Goal: Navigation & Orientation: Go to known website

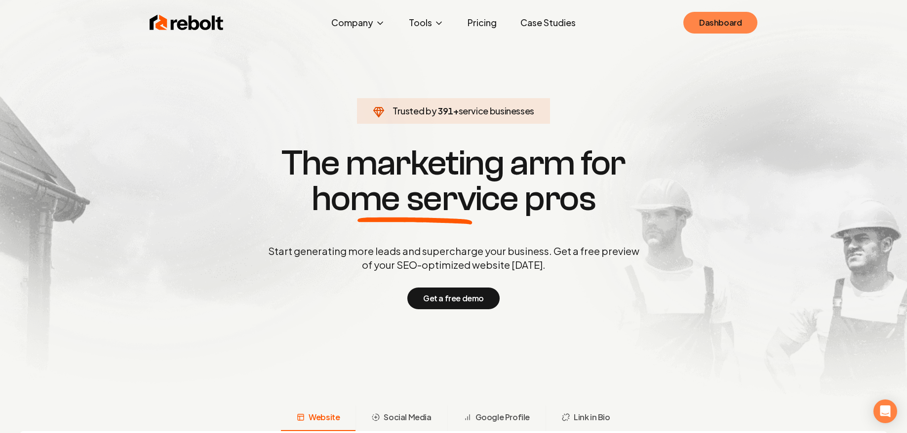
click at [692, 18] on link "Dashboard" at bounding box center [720, 23] width 74 height 22
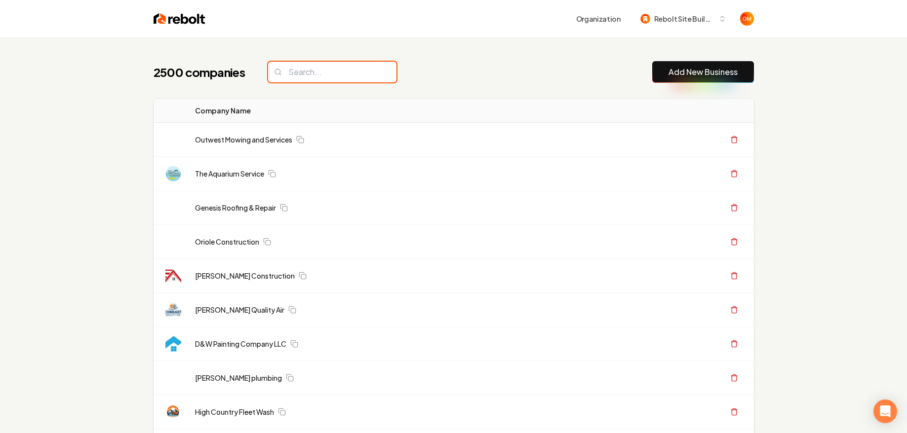
click at [340, 77] on input "search" at bounding box center [332, 72] width 128 height 21
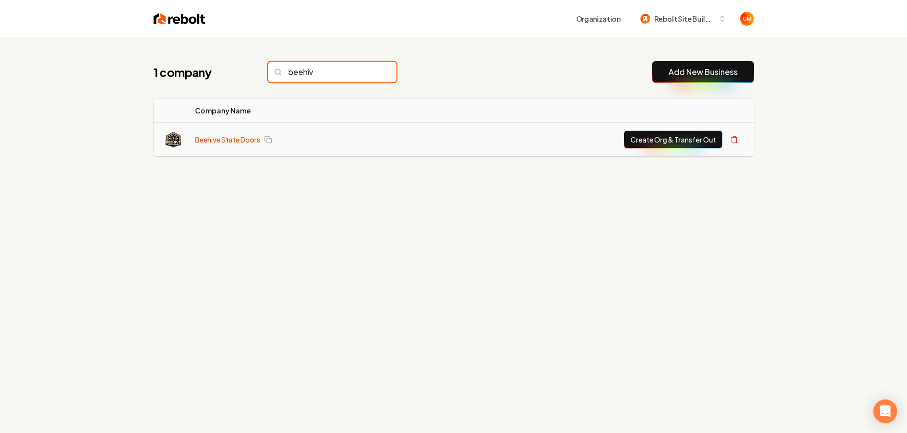
type input "beehiv"
click at [222, 137] on link "Beehive State Doors" at bounding box center [227, 140] width 65 height 10
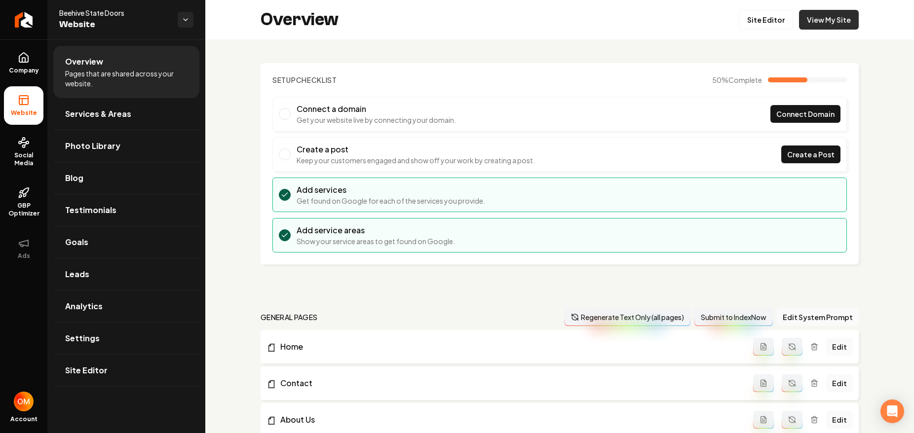
click at [810, 24] on link "View My Site" at bounding box center [829, 20] width 60 height 20
